Goal: Transaction & Acquisition: Obtain resource

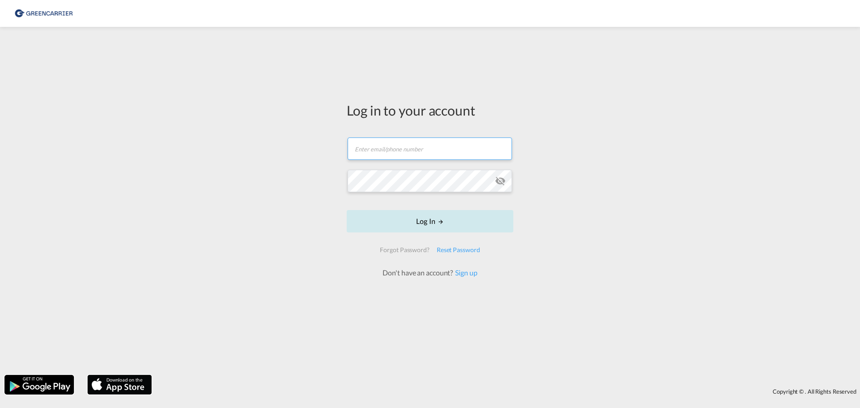
type input "[EMAIL_ADDRESS][DOMAIN_NAME]"
click at [422, 233] on button "Log In" at bounding box center [430, 221] width 167 height 22
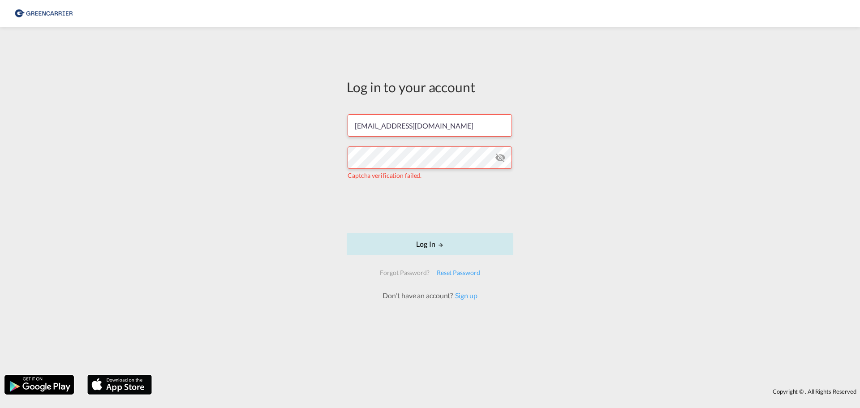
click at [421, 244] on button "Log In" at bounding box center [430, 244] width 167 height 22
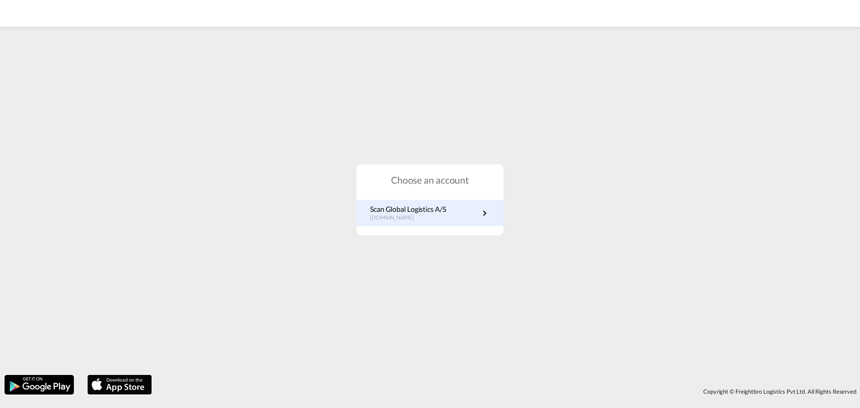
click at [444, 210] on p "Scan Global Logistics A/S" at bounding box center [408, 209] width 76 height 10
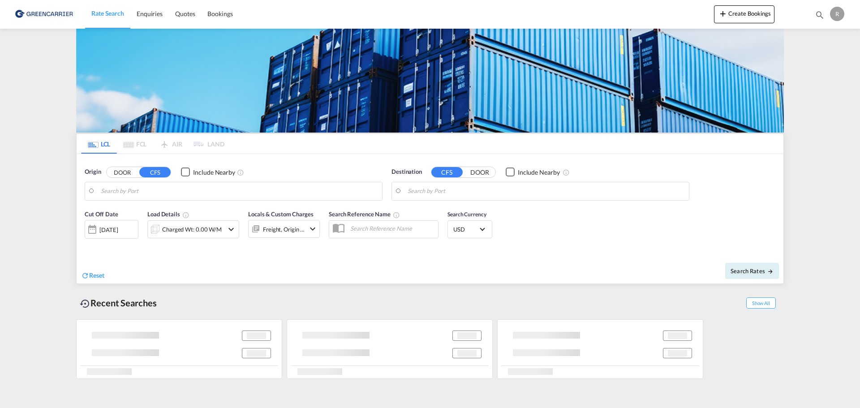
type input "DK-9300, Sæby"
type input "[GEOGRAPHIC_DATA], [GEOGRAPHIC_DATA]"
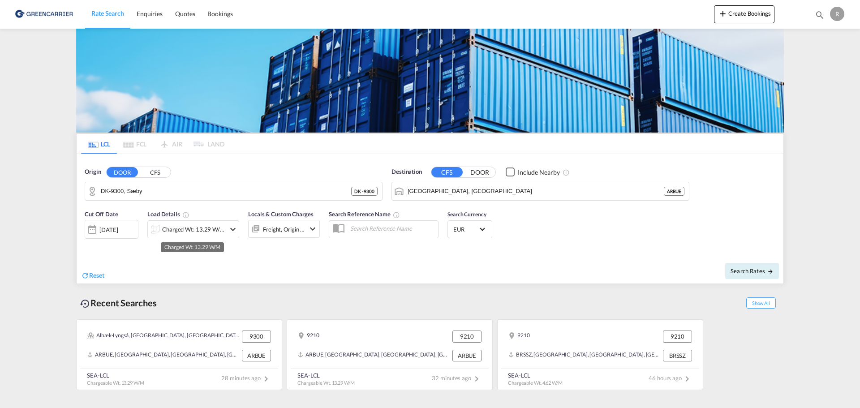
click at [207, 234] on div "Charged Wt: 13.29 W/M" at bounding box center [193, 229] width 63 height 13
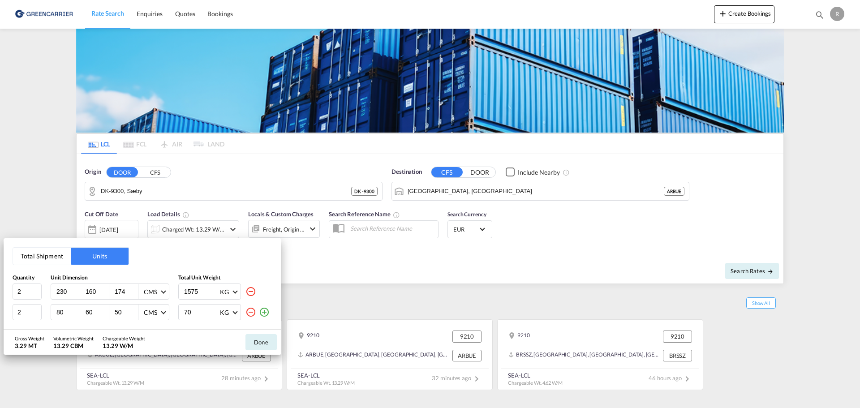
click at [245, 342] on div "Done" at bounding box center [261, 342] width 40 height 25
click at [246, 342] on button "Done" at bounding box center [261, 342] width 31 height 16
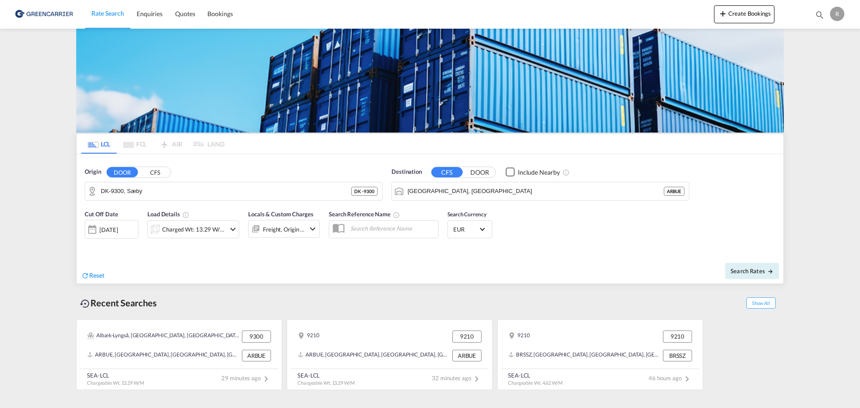
click at [742, 280] on div "Search Rates" at bounding box center [607, 271] width 351 height 26
click at [742, 276] on button "Search Rates" at bounding box center [752, 271] width 54 height 16
type input "9300 to ARBUE / 18 Sep 2025"
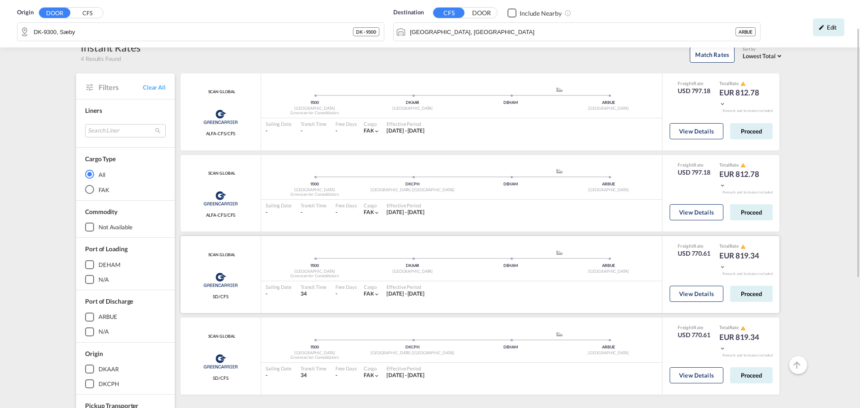
scroll to position [90, 0]
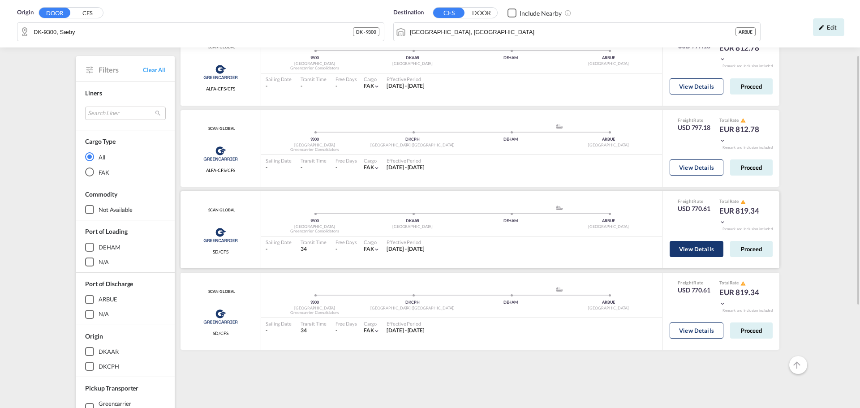
click at [703, 252] on button "View Details" at bounding box center [697, 249] width 54 height 16
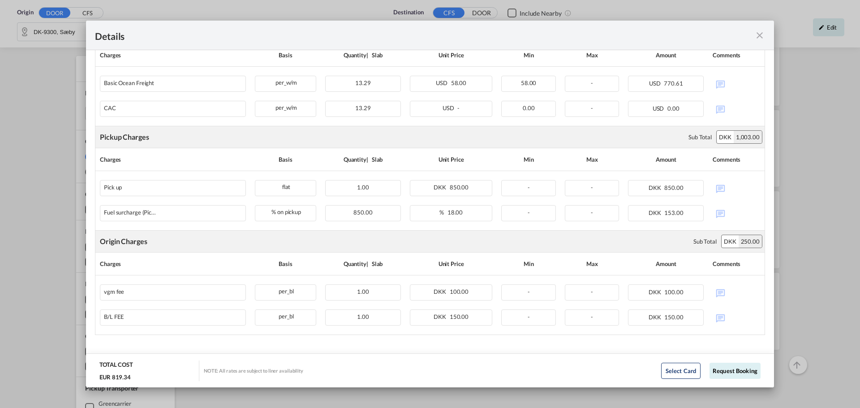
scroll to position [249, 0]
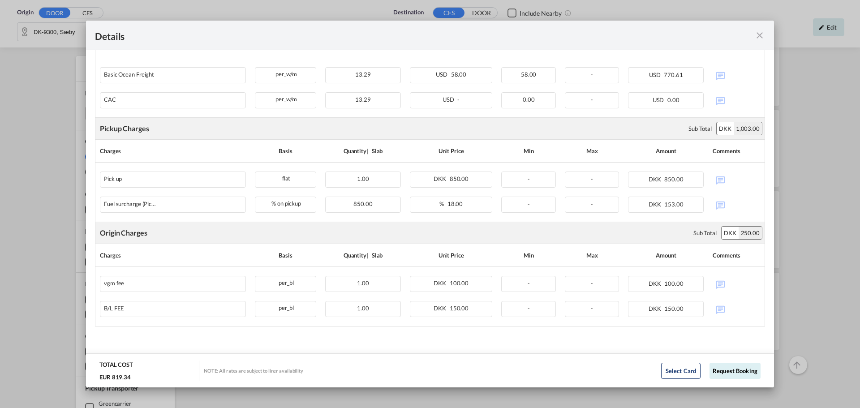
click at [761, 38] on md-icon "icon-close fg-AAA8AD m-0 cursor" at bounding box center [760, 35] width 11 height 11
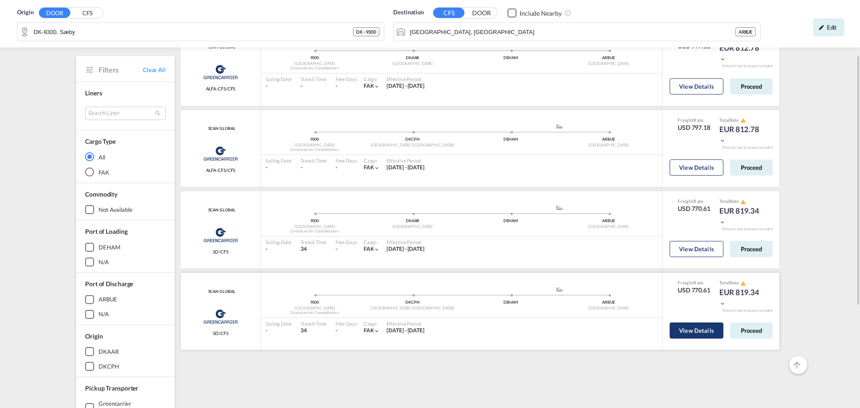
click at [688, 324] on button "View Details" at bounding box center [697, 331] width 54 height 16
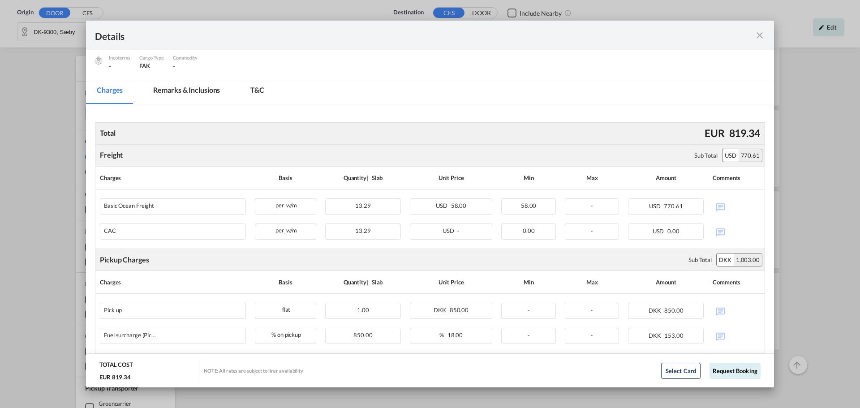
scroll to position [115, 0]
click at [754, 36] on div "Pickup Door ..." at bounding box center [731, 35] width 67 height 11
click at [758, 34] on md-icon "icon-close fg-AAA8AD m-0 cursor" at bounding box center [760, 35] width 11 height 11
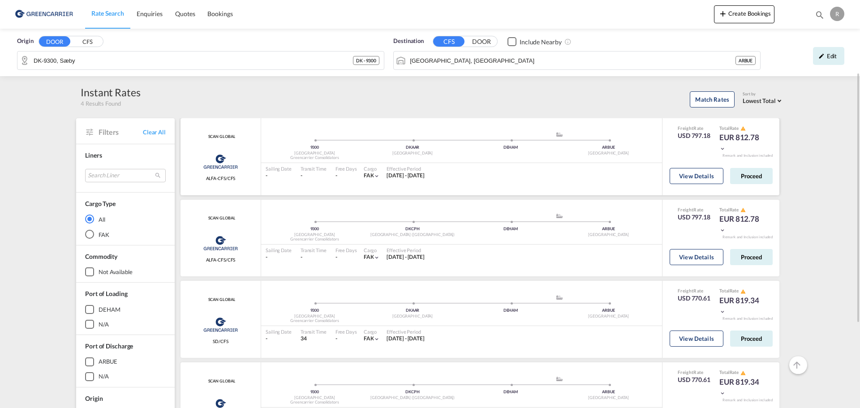
scroll to position [45, 0]
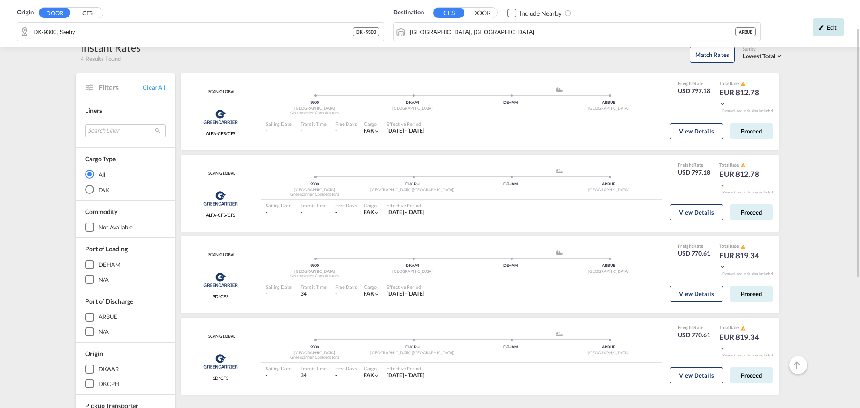
click at [825, 29] on md-icon "icon-pencil" at bounding box center [822, 27] width 6 height 6
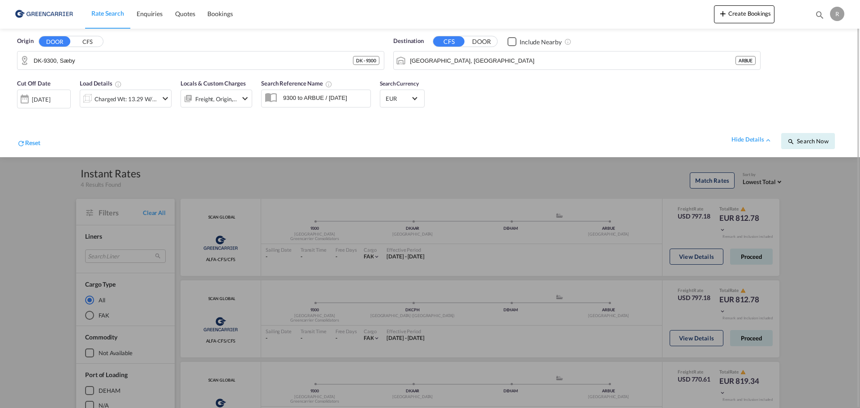
scroll to position [1, 0]
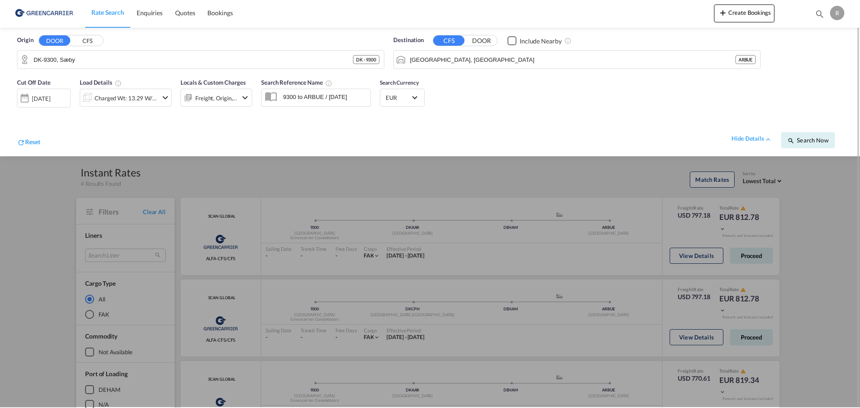
click at [335, 267] on div at bounding box center [430, 203] width 860 height 408
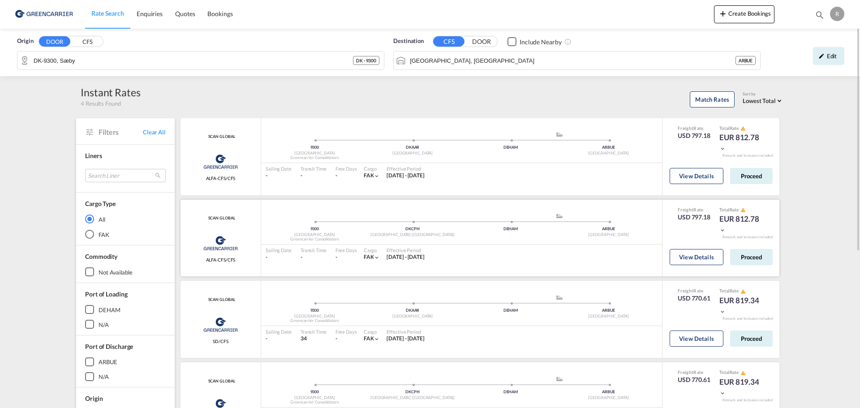
scroll to position [45, 0]
